Goal: Find contact information: Find contact information

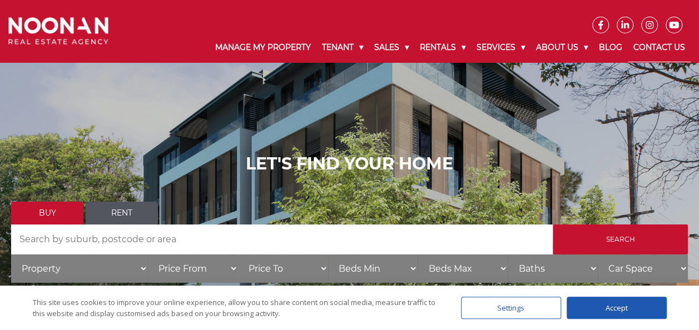
click at [663, 46] on link "Contact Us" at bounding box center [659, 47] width 63 height 29
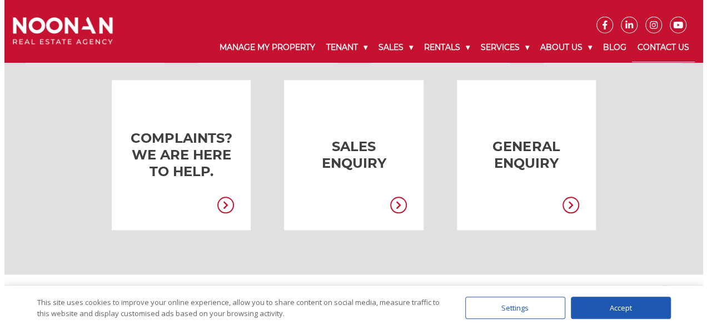
scroll to position [400, 0]
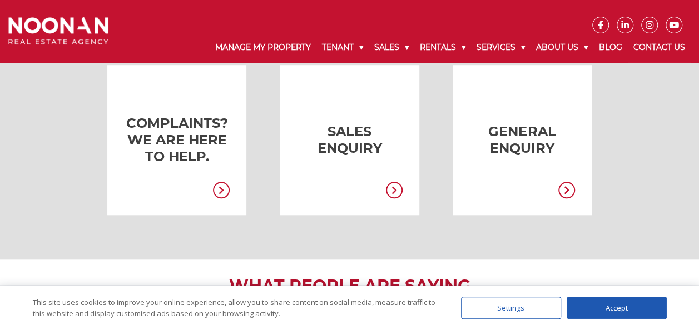
click at [523, 168] on link at bounding box center [505, 140] width 139 height 150
